Goal: Check status: Check status

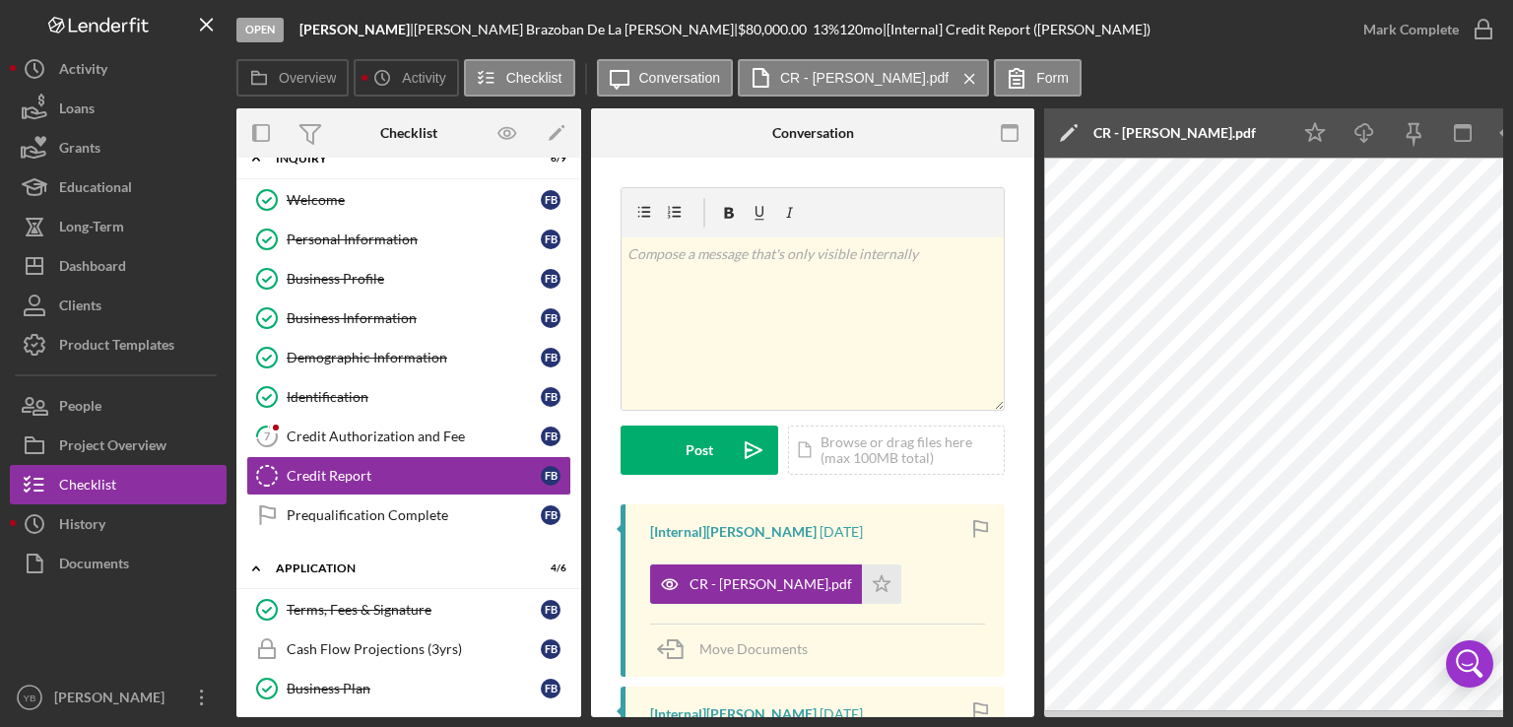
scroll to position [33, 0]
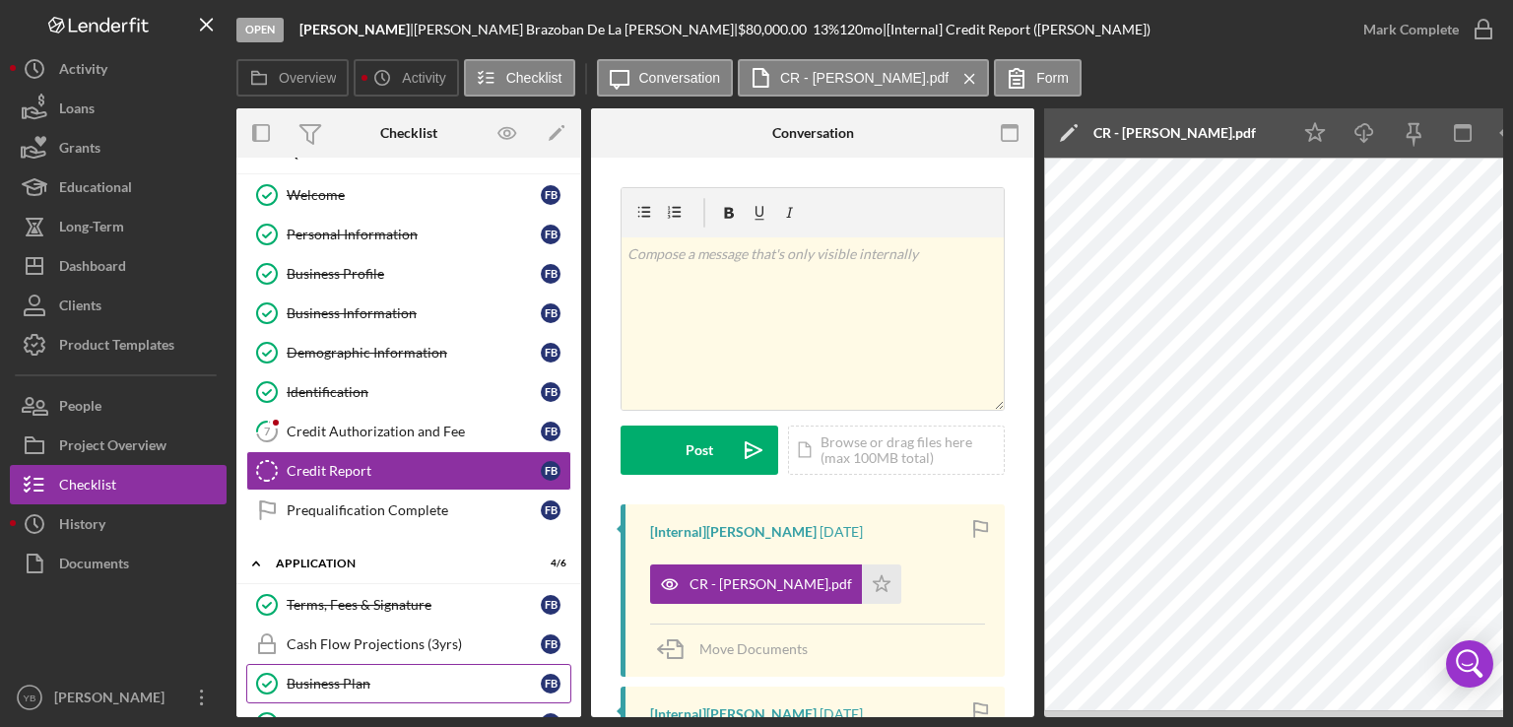
click at [362, 683] on div "Business Plan" at bounding box center [414, 684] width 254 height 16
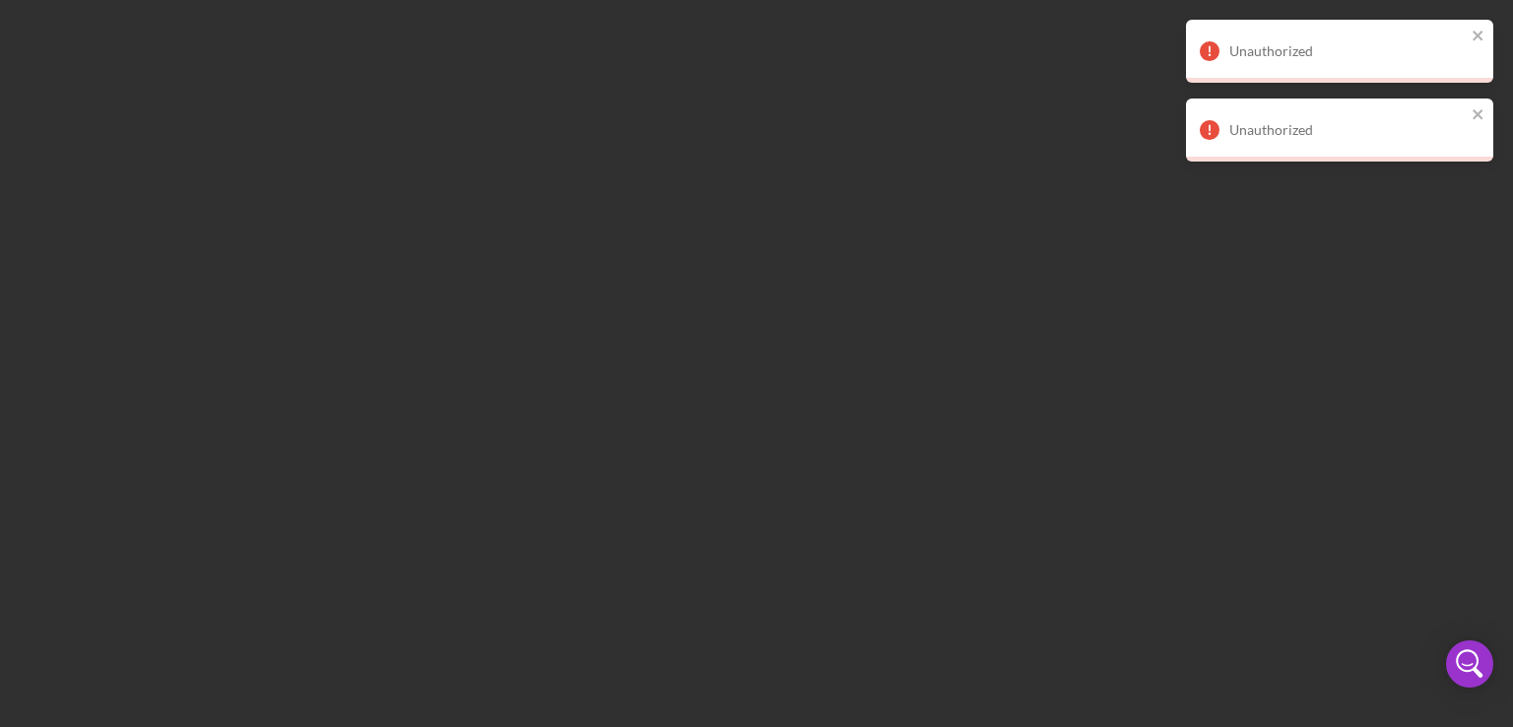
click at [729, 504] on div at bounding box center [756, 363] width 1513 height 727
click at [1469, 40] on div "Unauthorized" at bounding box center [1333, 51] width 278 height 32
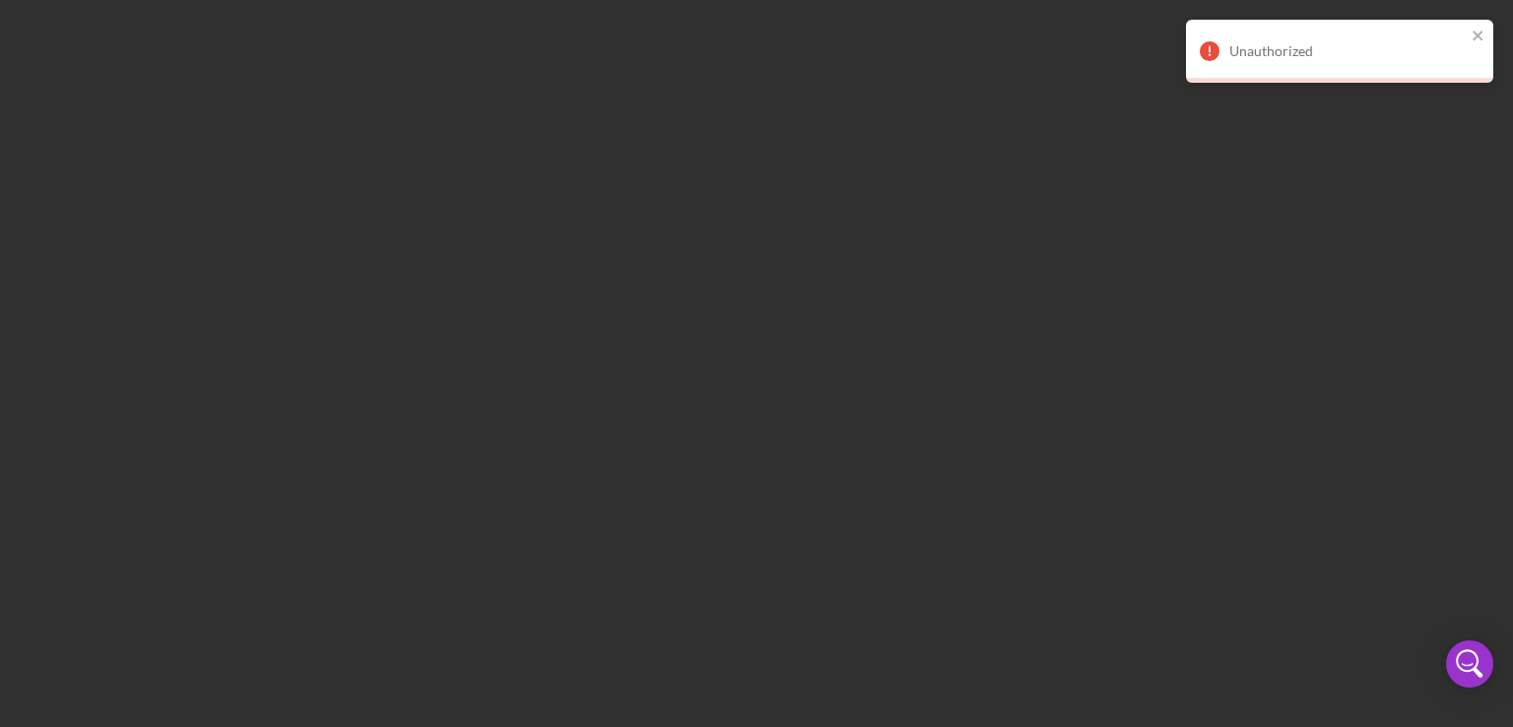
click at [1477, 111] on div at bounding box center [756, 363] width 1513 height 727
click at [1477, 33] on icon "close" at bounding box center [1478, 36] width 10 height 10
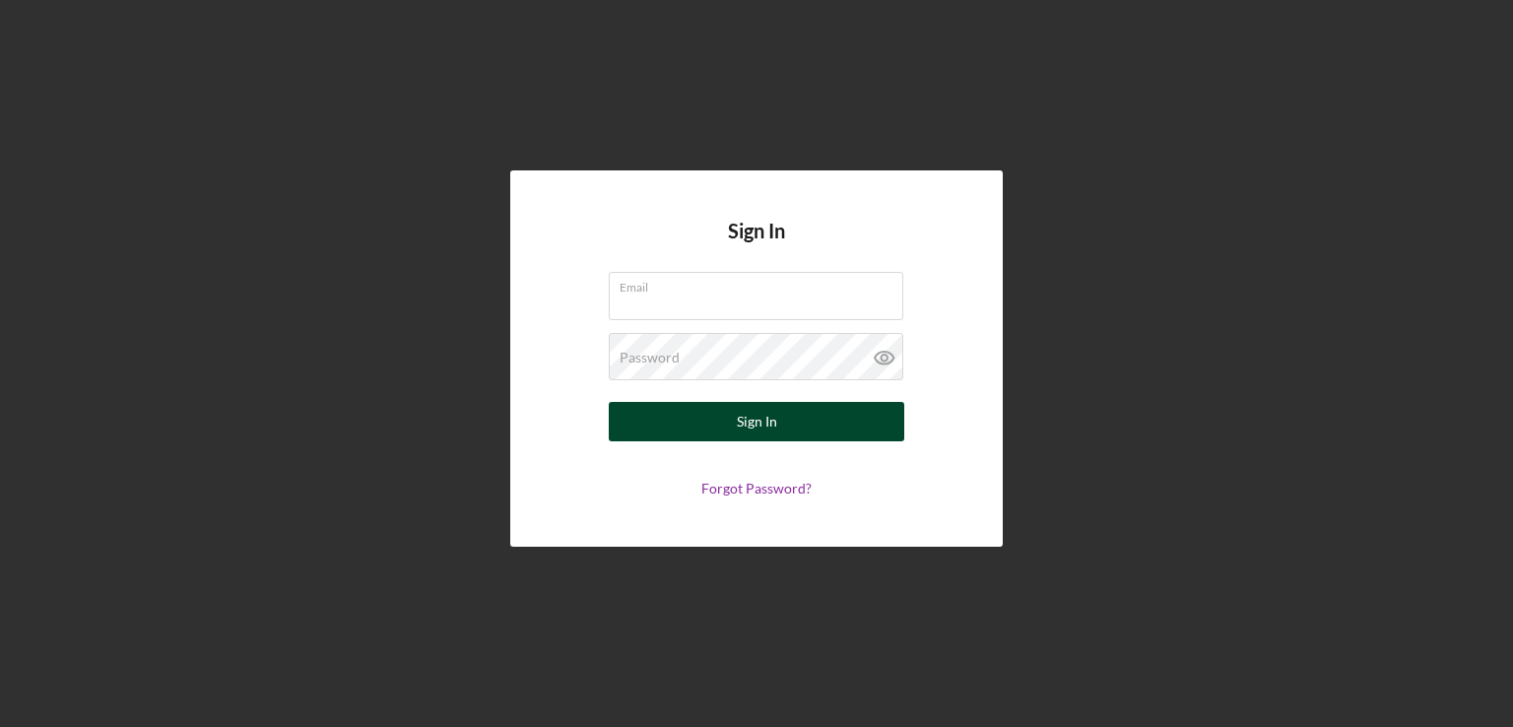
type input "[EMAIL_ADDRESS][DOMAIN_NAME]"
click at [721, 413] on button "Sign In" at bounding box center [756, 421] width 295 height 39
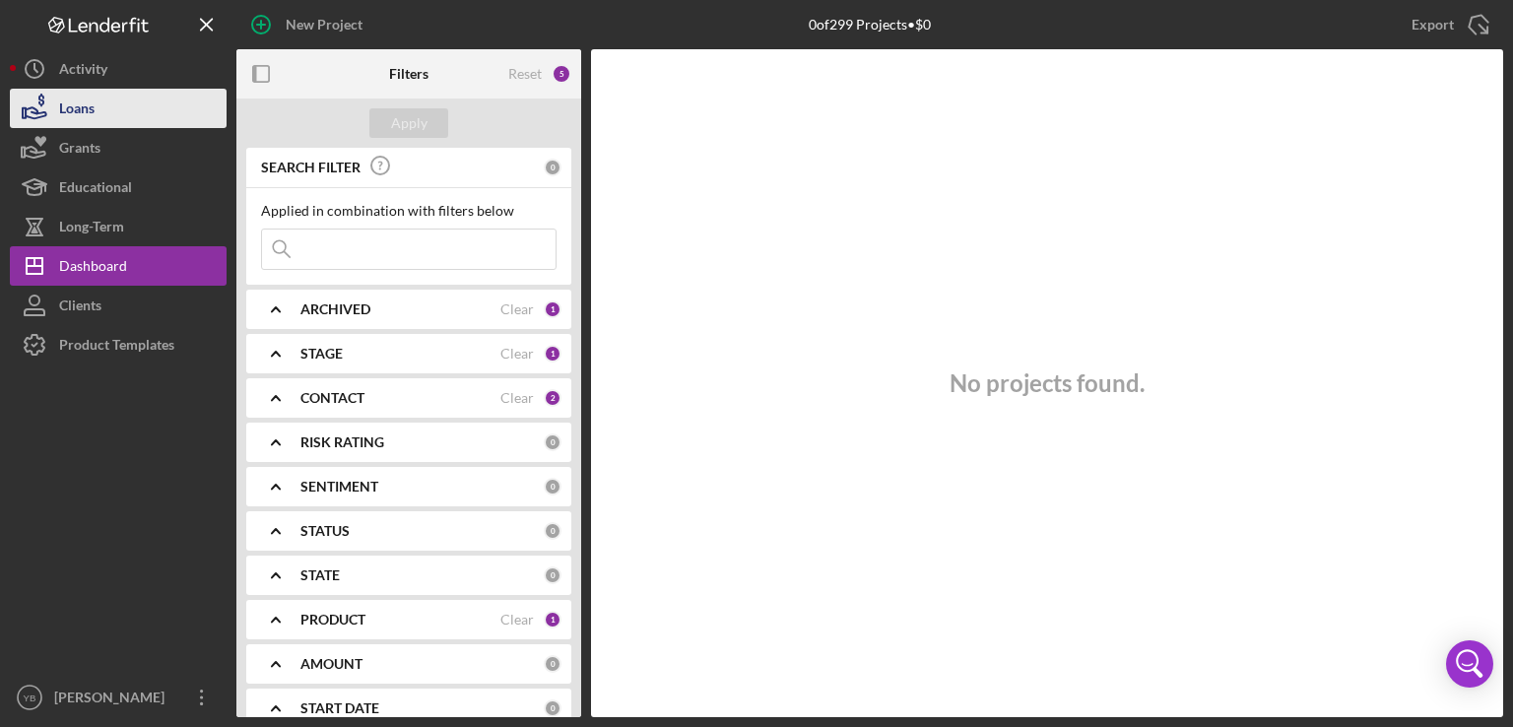
click at [91, 111] on div "Loans" at bounding box center [76, 111] width 35 height 44
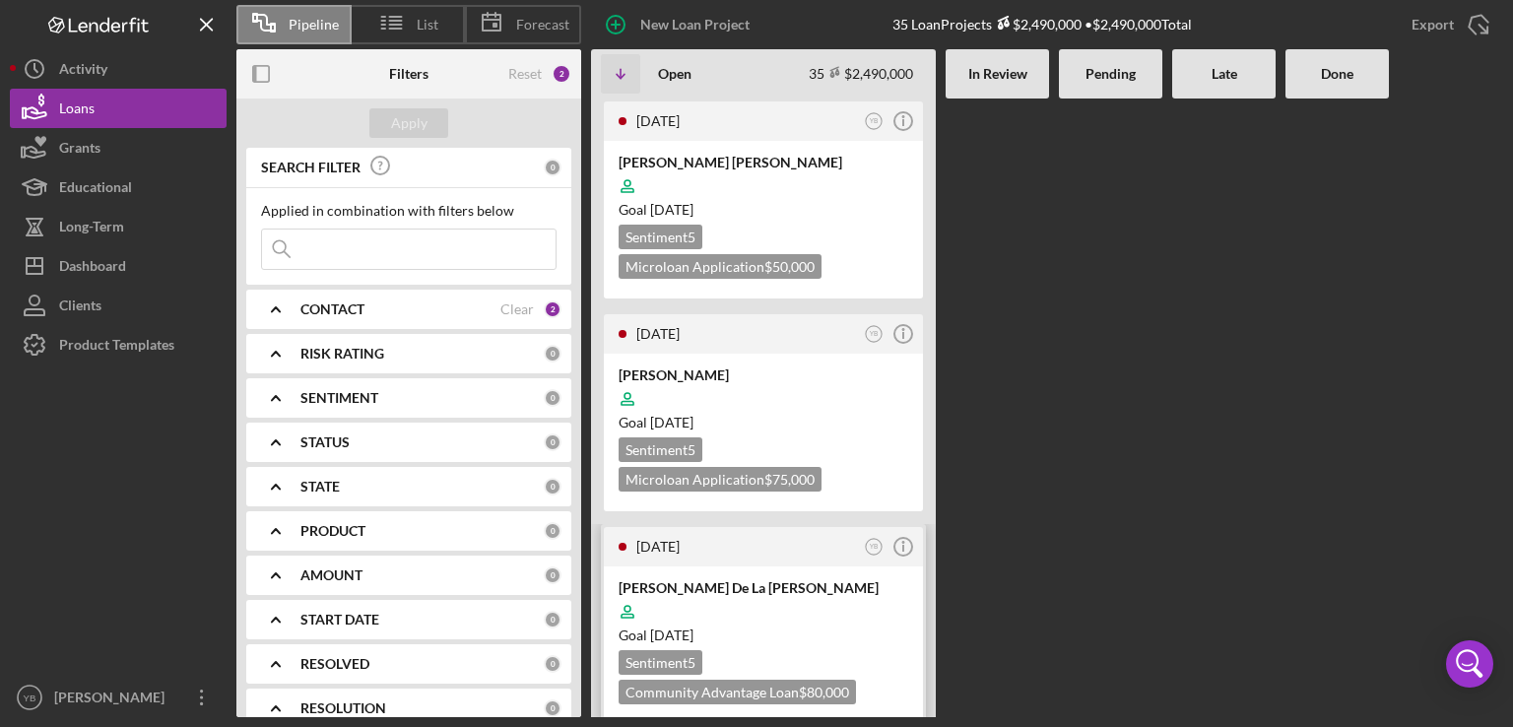
click at [804, 578] on div "[PERSON_NAME] De La [PERSON_NAME]" at bounding box center [764, 588] width 290 height 20
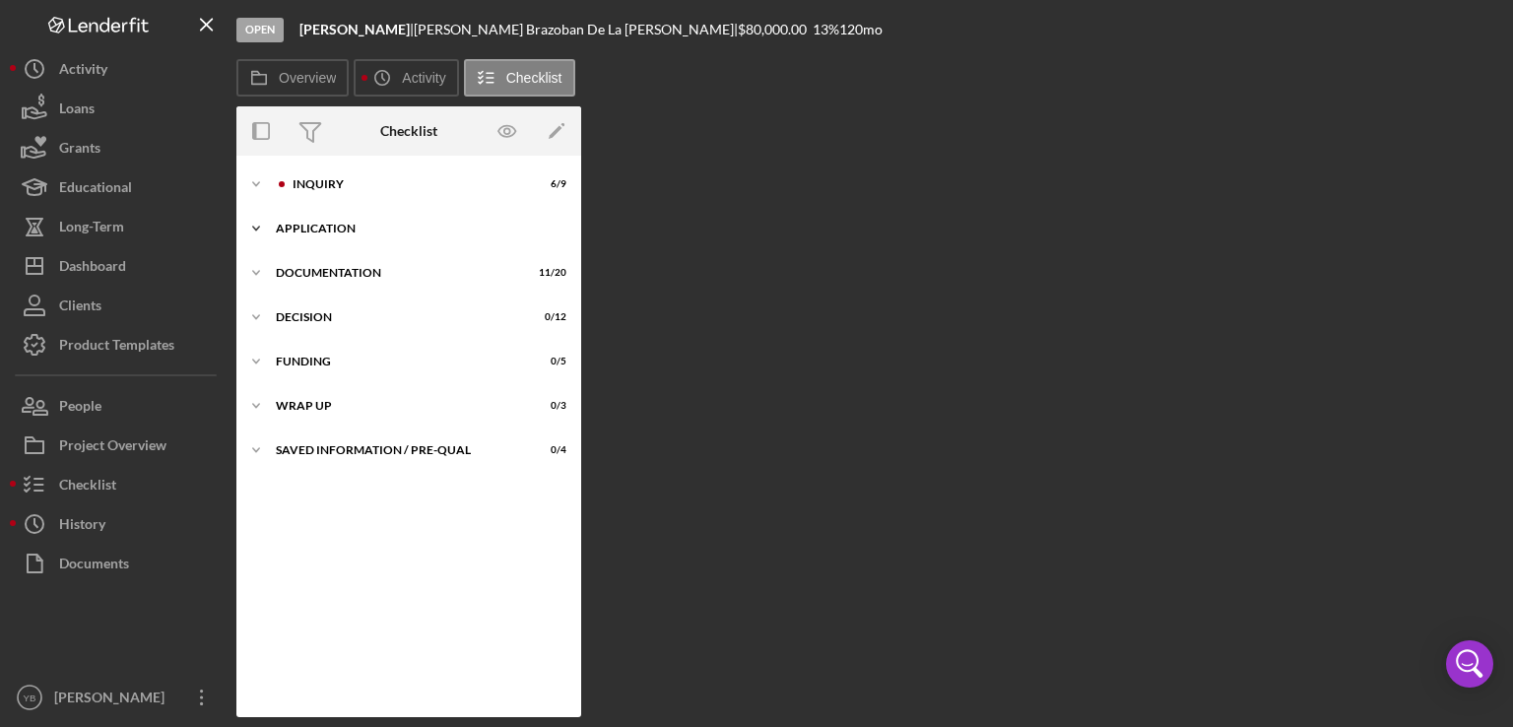
click at [338, 229] on div "Application" at bounding box center [416, 229] width 281 height 12
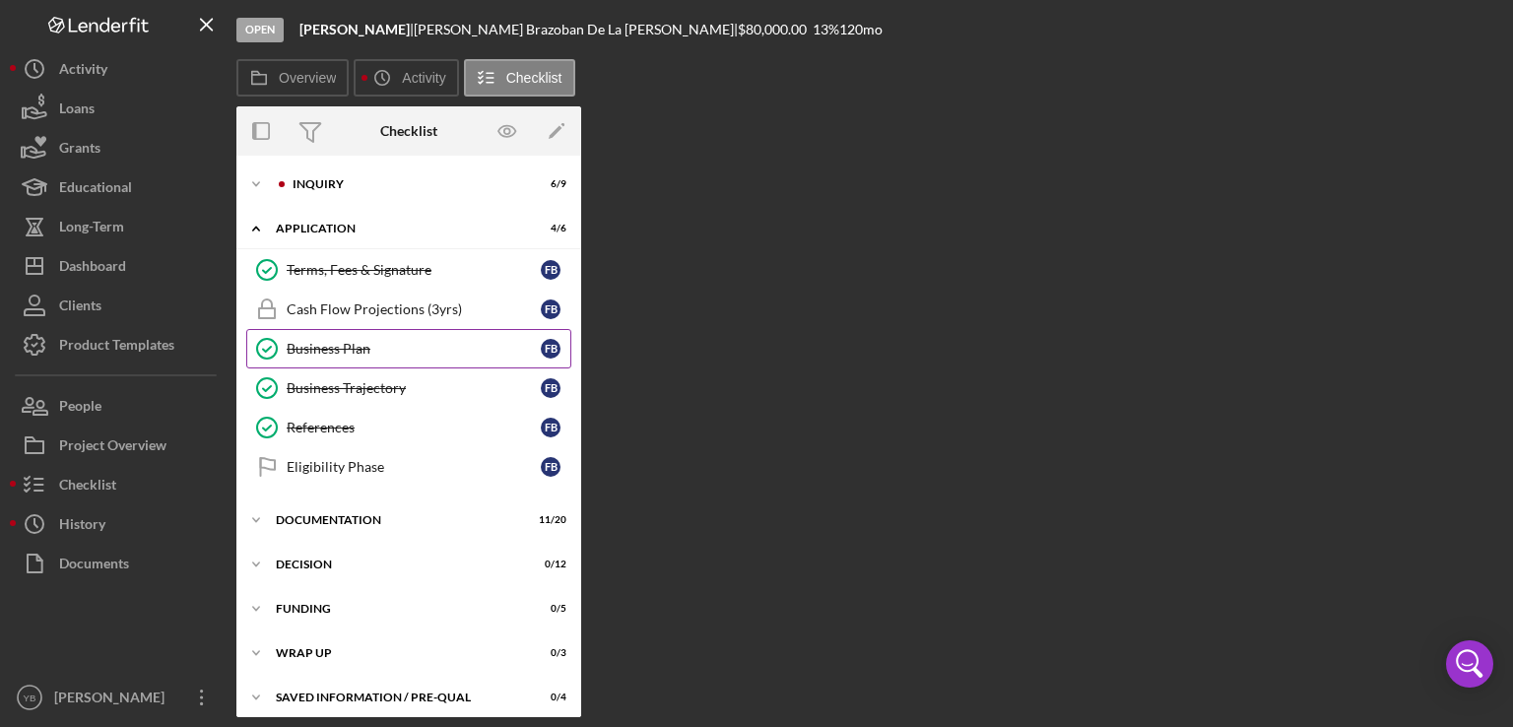
click at [337, 352] on div "Business Plan" at bounding box center [414, 349] width 254 height 16
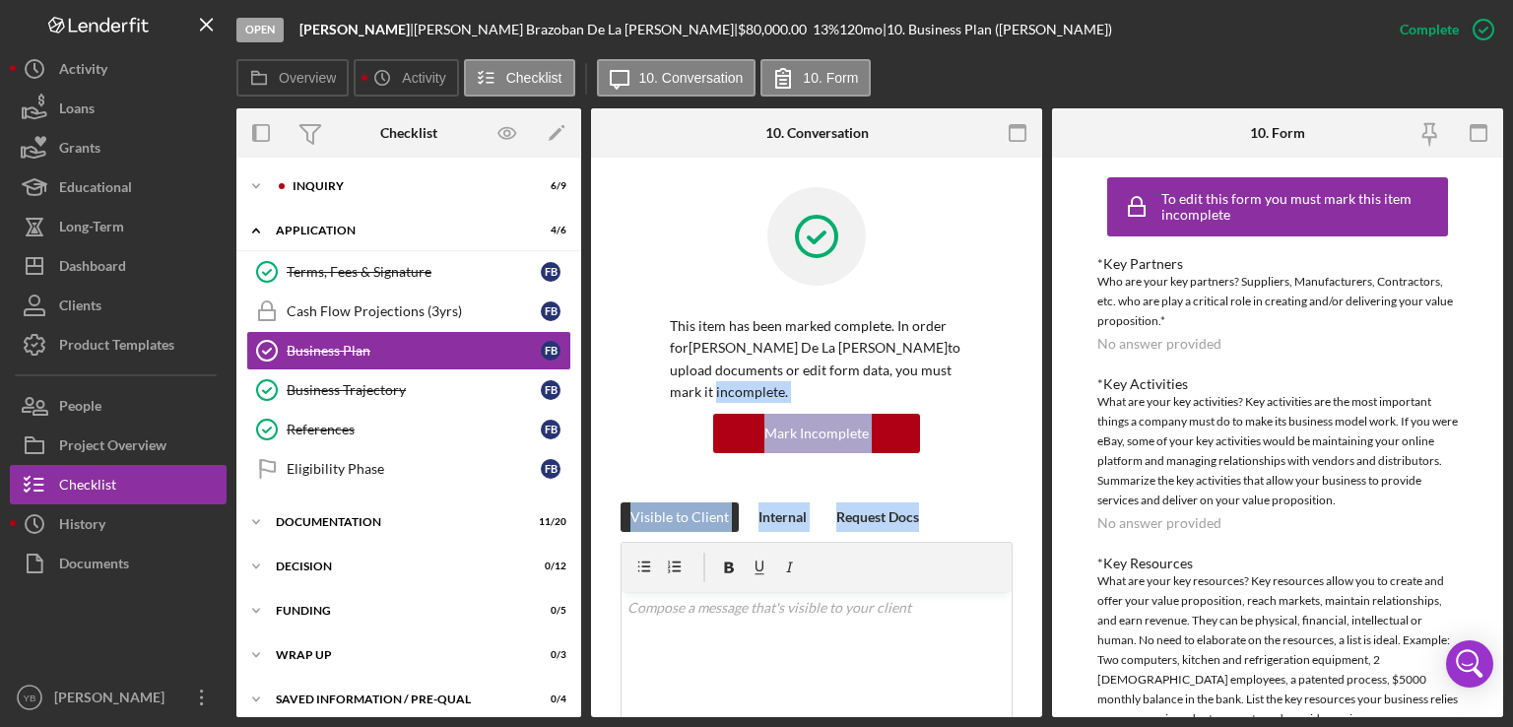
drag, startPoint x: 1042, startPoint y: 365, endPoint x: 1025, endPoint y: 505, distance: 140.9
click at [1025, 505] on div "Overview Internal Workflow Stage Open Icon/Dropdown Arrow Archive (can unarchiv…" at bounding box center [869, 412] width 1267 height 609
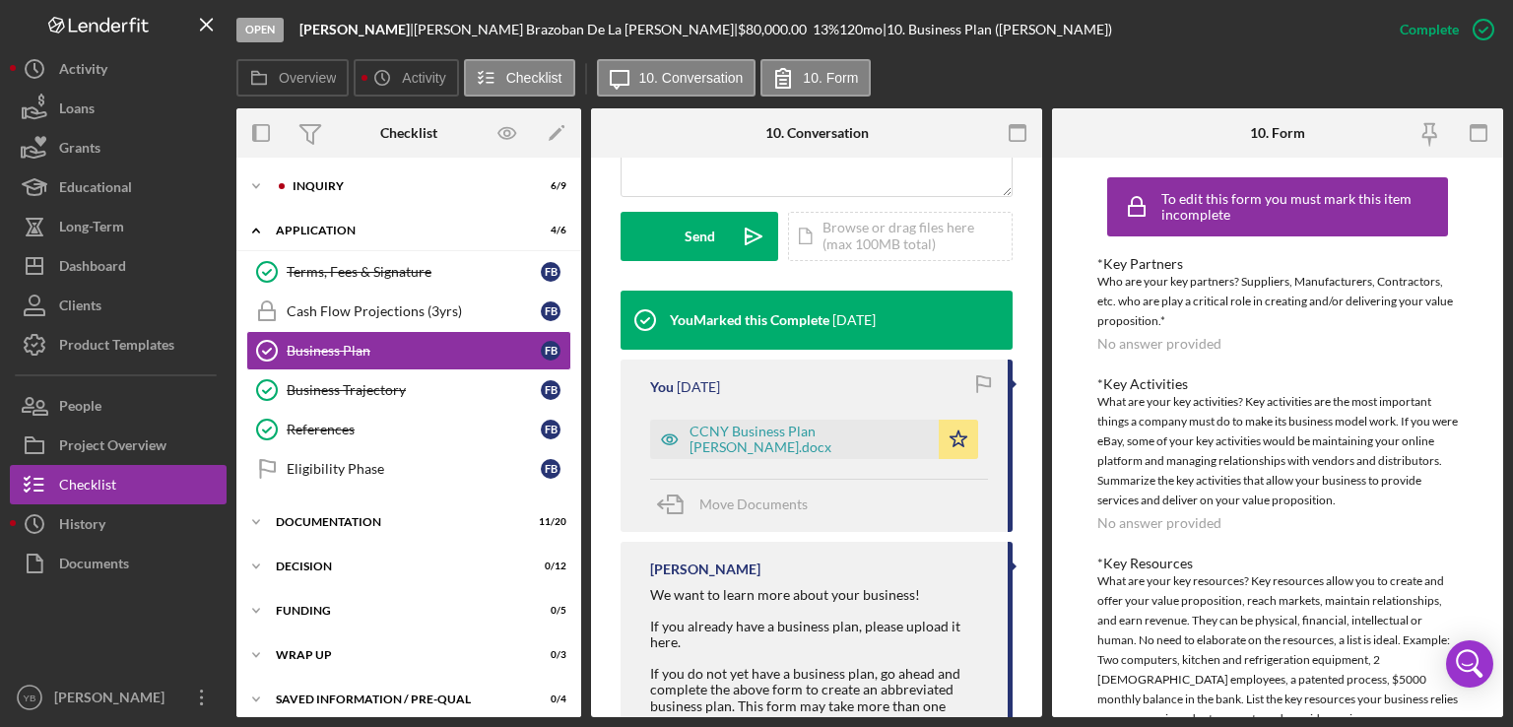
scroll to position [591, 0]
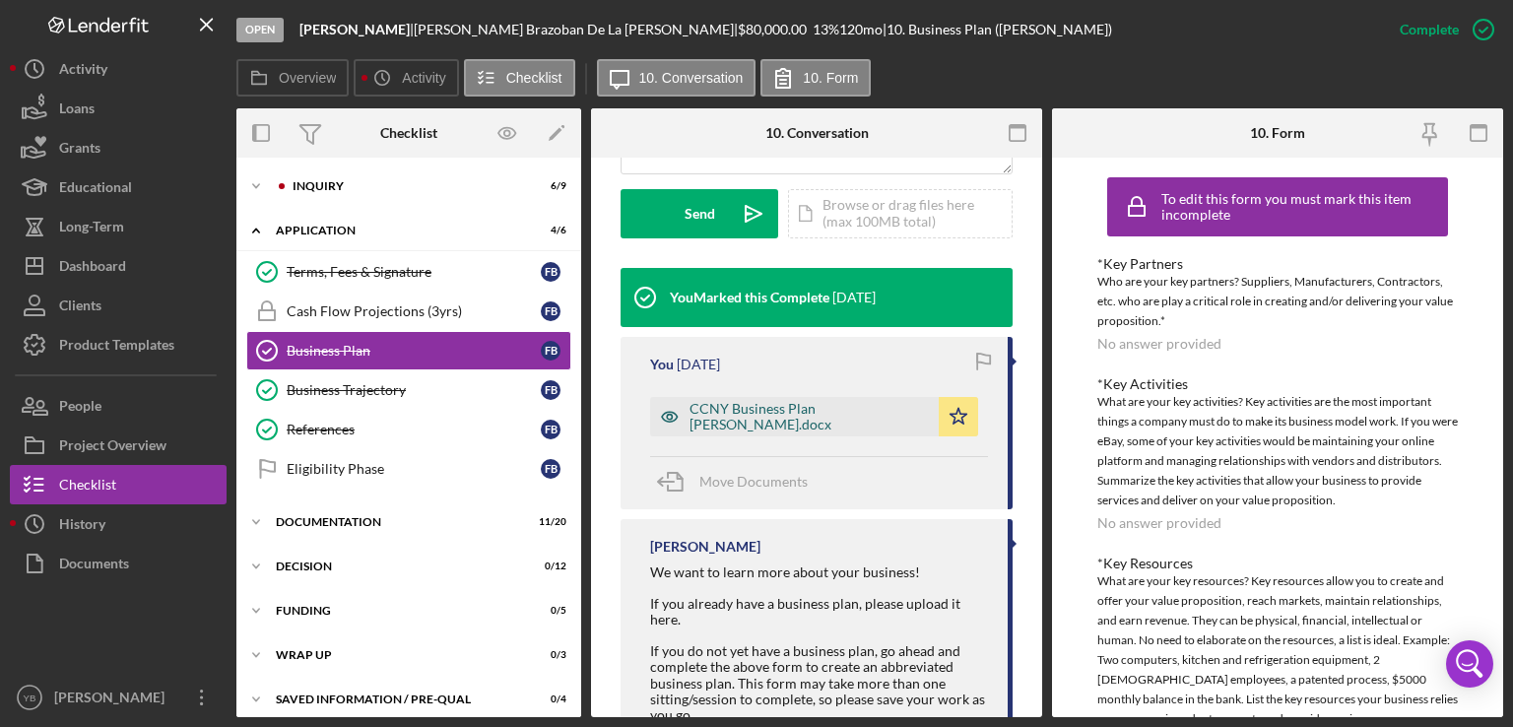
click at [777, 414] on div "CCNY Business Plan Faustina Brazoban.docx" at bounding box center [808, 417] width 239 height 32
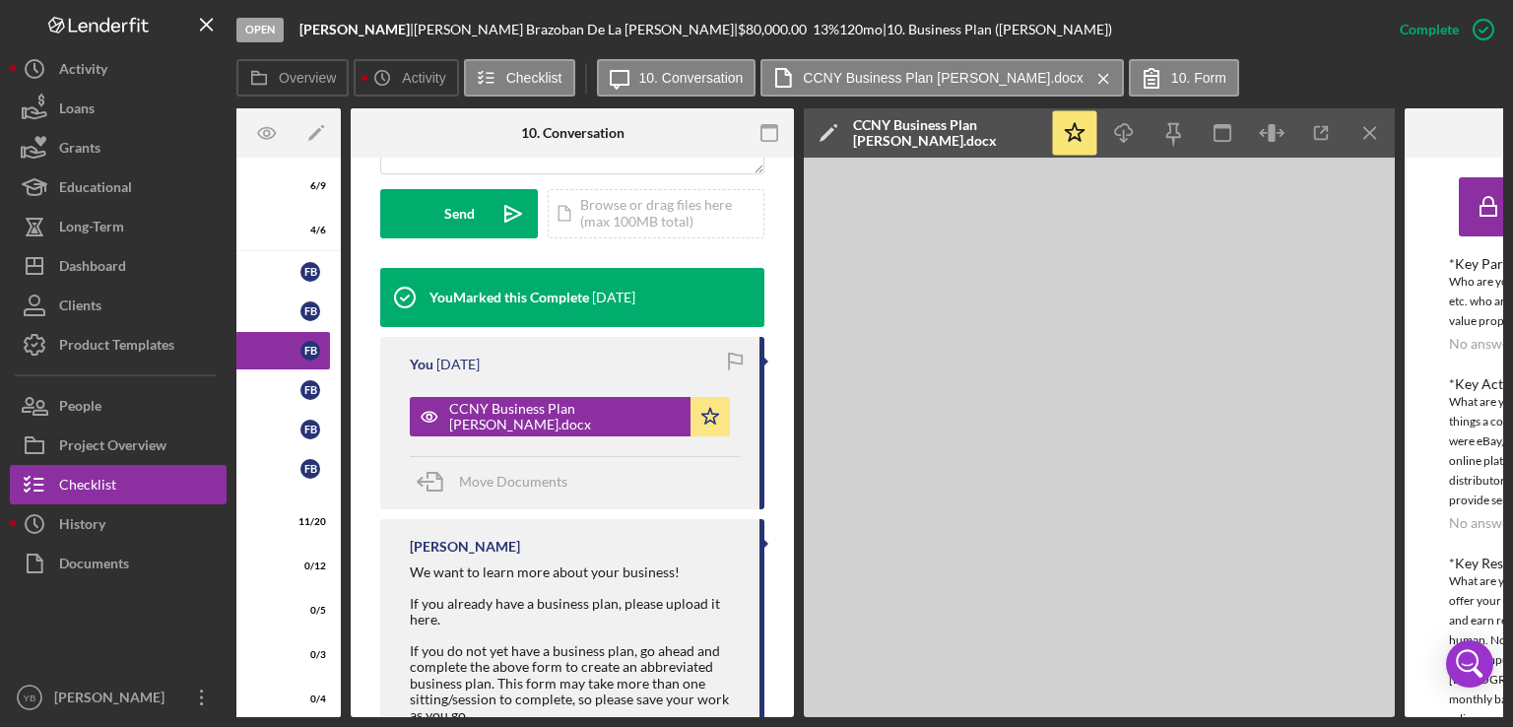
scroll to position [0, 242]
